Goal: Task Accomplishment & Management: Use online tool/utility

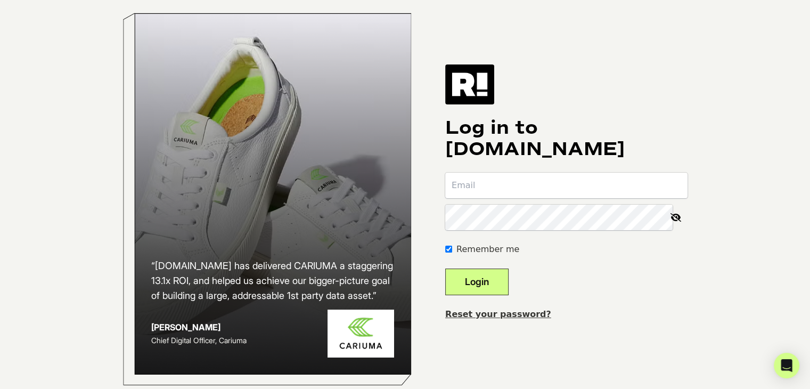
click at [505, 188] on input "email" at bounding box center [566, 185] width 242 height 26
type input "[EMAIL_ADDRESS][DOMAIN_NAME]"
click at [504, 286] on button "Login" at bounding box center [476, 281] width 63 height 27
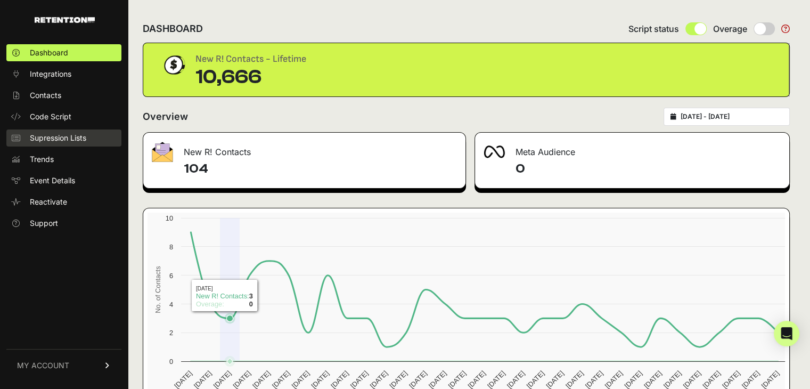
click at [60, 118] on span "Code Script" at bounding box center [51, 116] width 42 height 11
